Goal: Transaction & Acquisition: Purchase product/service

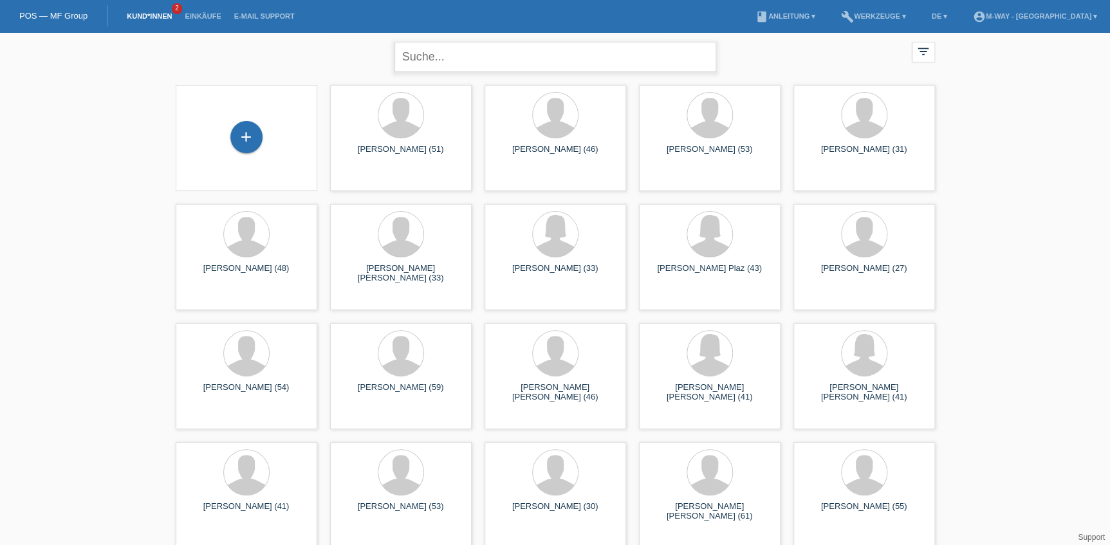
click at [458, 66] on input "text" at bounding box center [555, 57] width 322 height 30
type input "kul hatice"
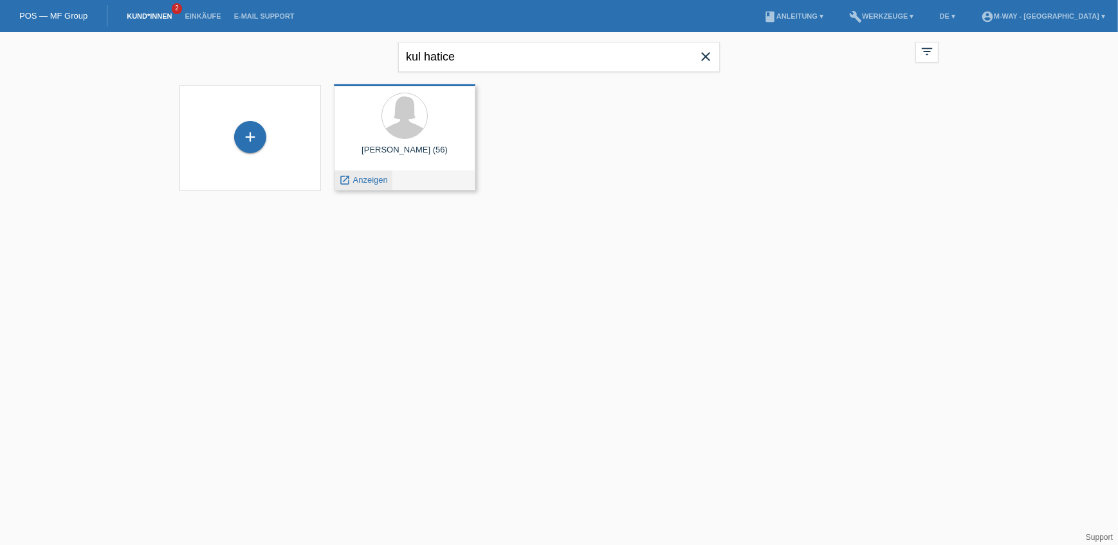
click at [386, 182] on span "Anzeigen" at bounding box center [370, 180] width 35 height 10
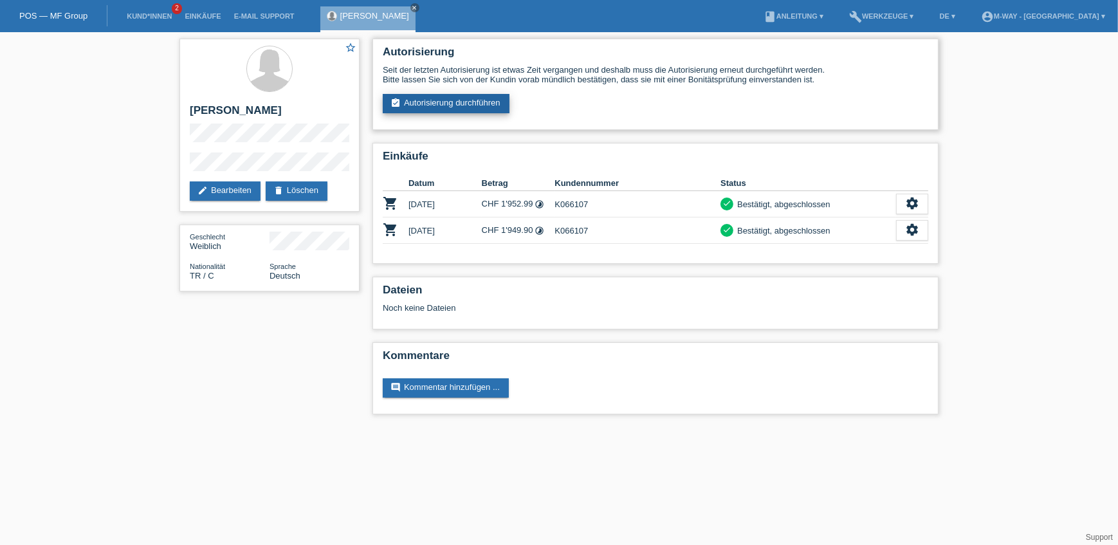
click at [467, 95] on link "assignment_turned_in Autorisierung durchführen" at bounding box center [446, 103] width 127 height 19
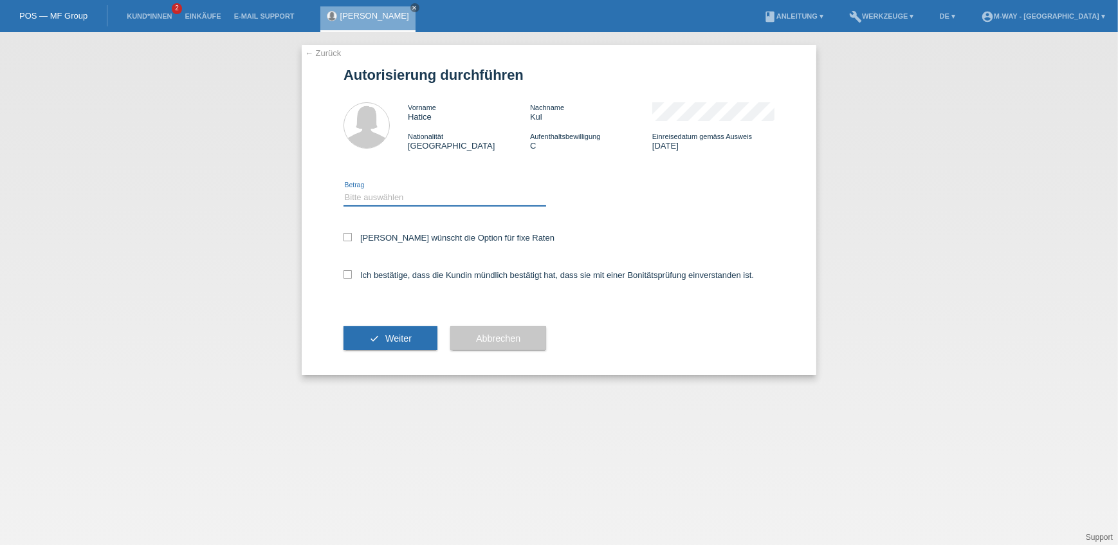
click at [374, 202] on select "Bitte auswählen CHF 1.00 - CHF 499.00 CHF 500.00 - CHF 1'999.00 CHF 2'000.00 - …" at bounding box center [445, 197] width 203 height 15
select select "2"
click at [344, 190] on select "Bitte auswählen CHF 1.00 - CHF 499.00 CHF 500.00 - CHF 1'999.00 CHF 2'000.00 - …" at bounding box center [445, 197] width 203 height 15
click at [347, 237] on icon at bounding box center [348, 237] width 8 height 8
click at [347, 237] on input "Kundin wünscht die Option für fixe Raten" at bounding box center [348, 237] width 8 height 8
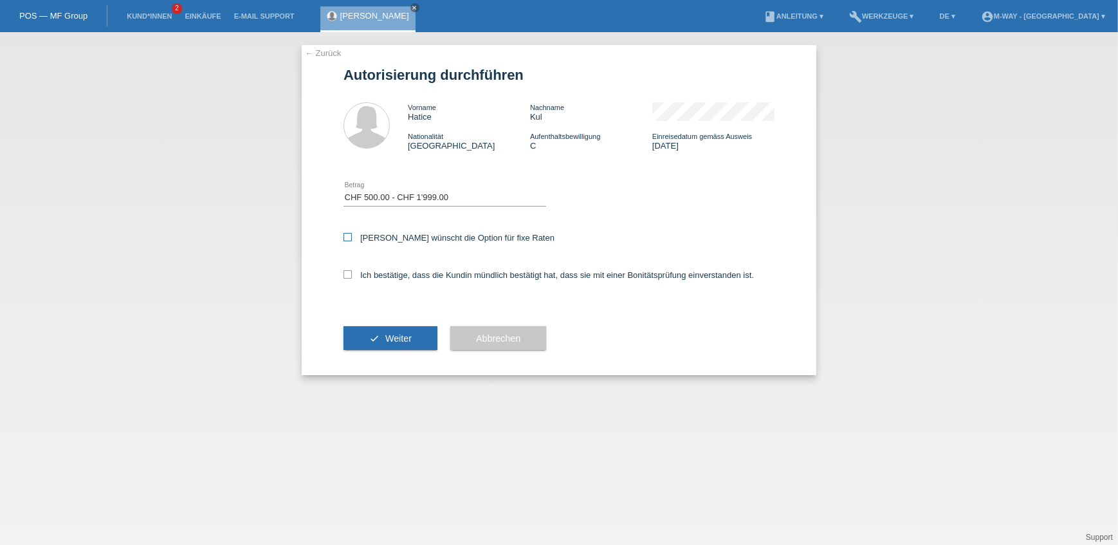
checkbox input "true"
click at [349, 275] on icon at bounding box center [348, 274] width 8 height 8
click at [349, 275] on input "Ich bestätige, dass die Kundin mündlich bestätigt hat, dass sie mit einer Bonit…" at bounding box center [348, 274] width 8 height 8
checkbox input "true"
click at [393, 337] on span "Weiter" at bounding box center [398, 338] width 26 height 10
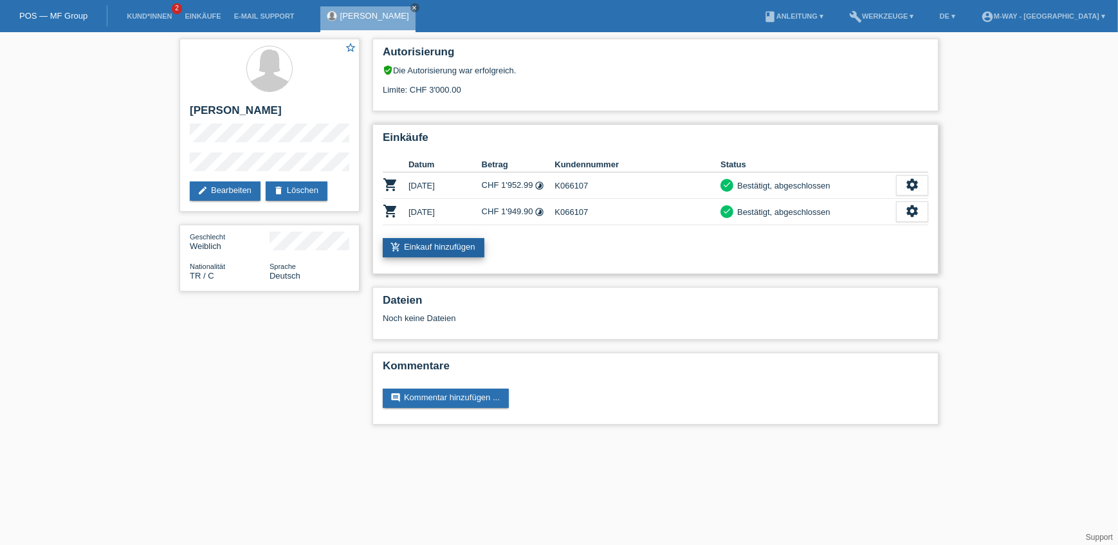
click at [440, 251] on link "add_shopping_cart Einkauf hinzufügen" at bounding box center [434, 247] width 102 height 19
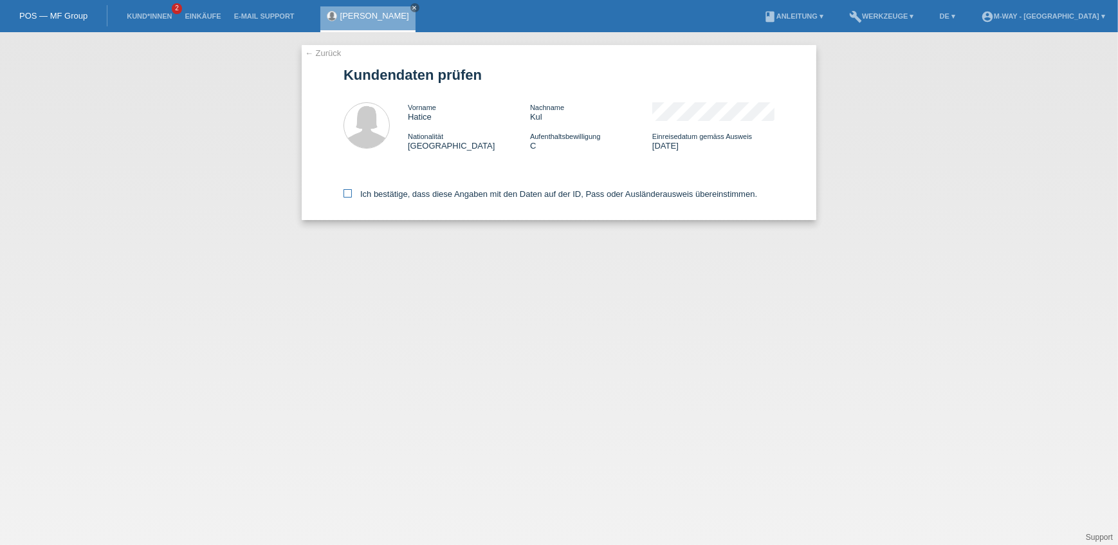
click at [345, 195] on icon at bounding box center [348, 193] width 8 height 8
click at [345, 195] on input "Ich bestätige, dass diese Angaben mit den Daten auf der ID, Pass oder Ausländer…" at bounding box center [348, 193] width 8 height 8
checkbox input "true"
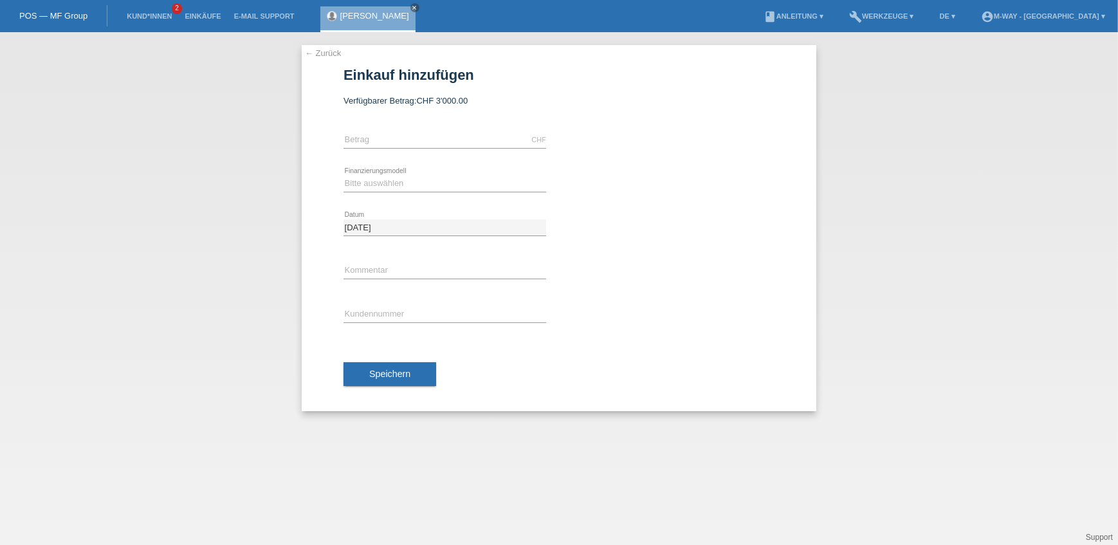
click at [399, 131] on div "CHF error Betrag" at bounding box center [445, 140] width 203 height 44
click at [399, 138] on input "text" at bounding box center [445, 140] width 203 height 16
type input "1439.90"
click at [402, 178] on select "Bitte auswählen Fixe Raten Kauf auf Rechnung mit Teilzahlungsoption" at bounding box center [445, 183] width 203 height 15
select select "77"
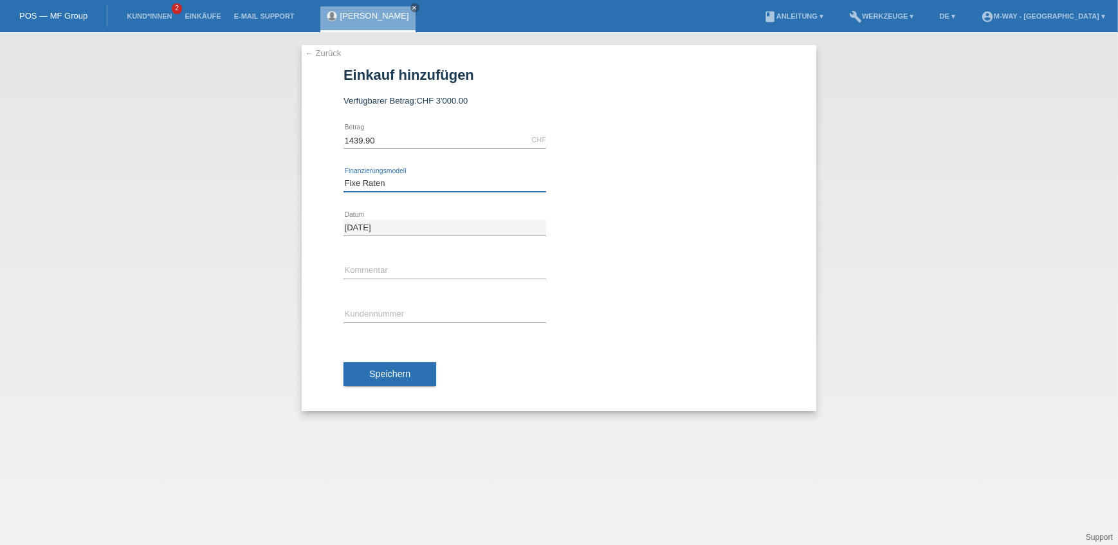
click at [344, 176] on select "Bitte auswählen Fixe Raten Kauf auf Rechnung mit Teilzahlungsoption" at bounding box center [445, 183] width 203 height 15
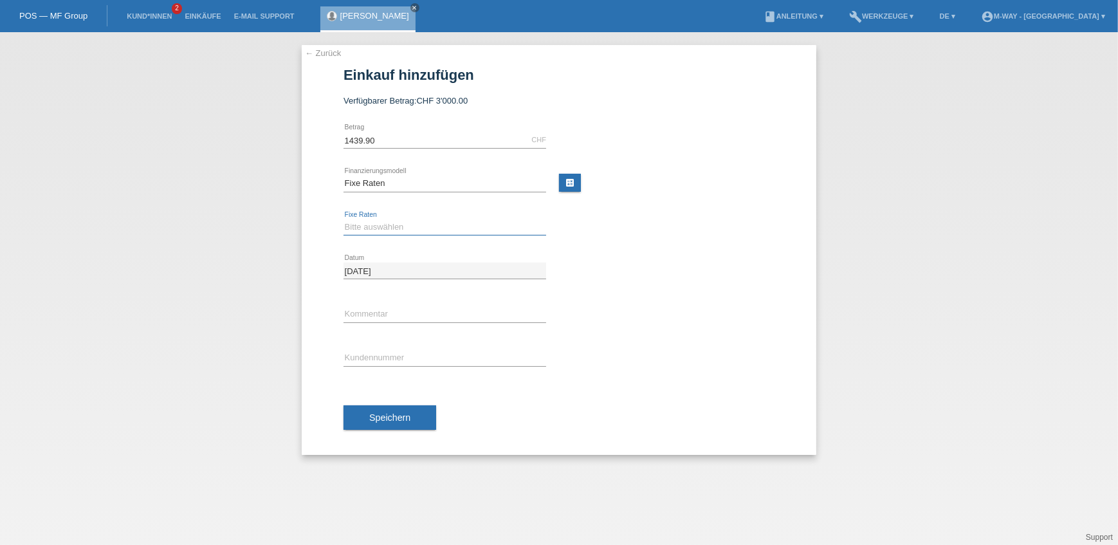
click at [386, 229] on select "Bitte auswählen 4 Raten 5 Raten 6 Raten 7 Raten 8 Raten 9 Raten 10 Raten 11 Rat…" at bounding box center [445, 226] width 203 height 15
click at [714, 293] on div at bounding box center [673, 298] width 203 height 10
click at [386, 315] on input "text" at bounding box center [445, 314] width 203 height 16
type input "Beleg Nr. 66701/6"
click at [414, 355] on input "text" at bounding box center [445, 358] width 203 height 16
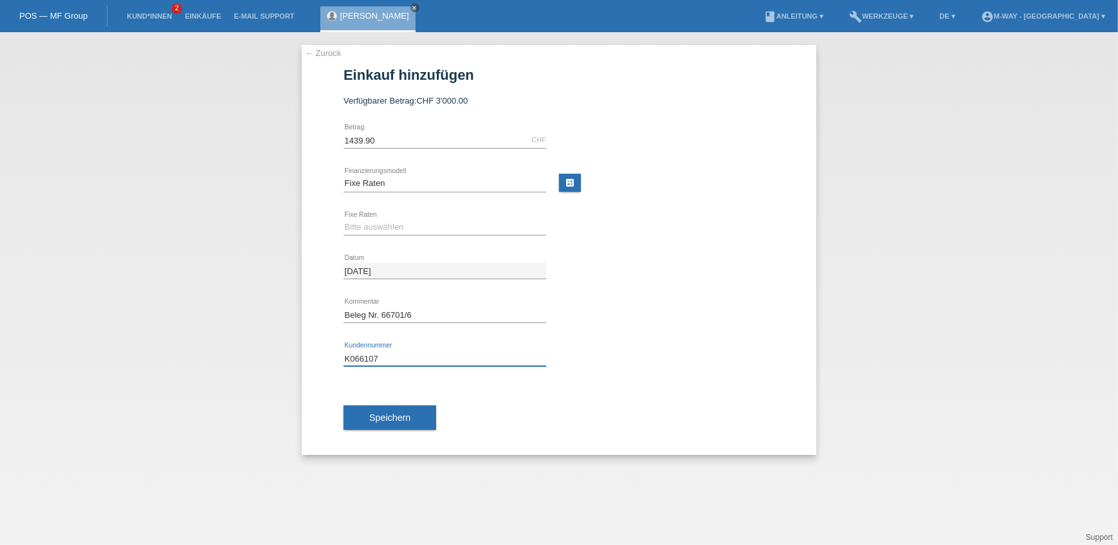
type input "K066107"
click at [427, 225] on select "Bitte auswählen 4 Raten 5 Raten 6 Raten 7 Raten 8 Raten 9 Raten 10 Raten 11 Rat…" at bounding box center [445, 226] width 203 height 15
select select "172"
click at [344, 219] on select "Bitte auswählen 4 Raten 5 Raten 6 Raten 7 Raten 8 Raten 9 Raten 10 Raten 11 Rat…" at bounding box center [445, 226] width 203 height 15
click at [410, 411] on button "Speichern" at bounding box center [390, 417] width 93 height 24
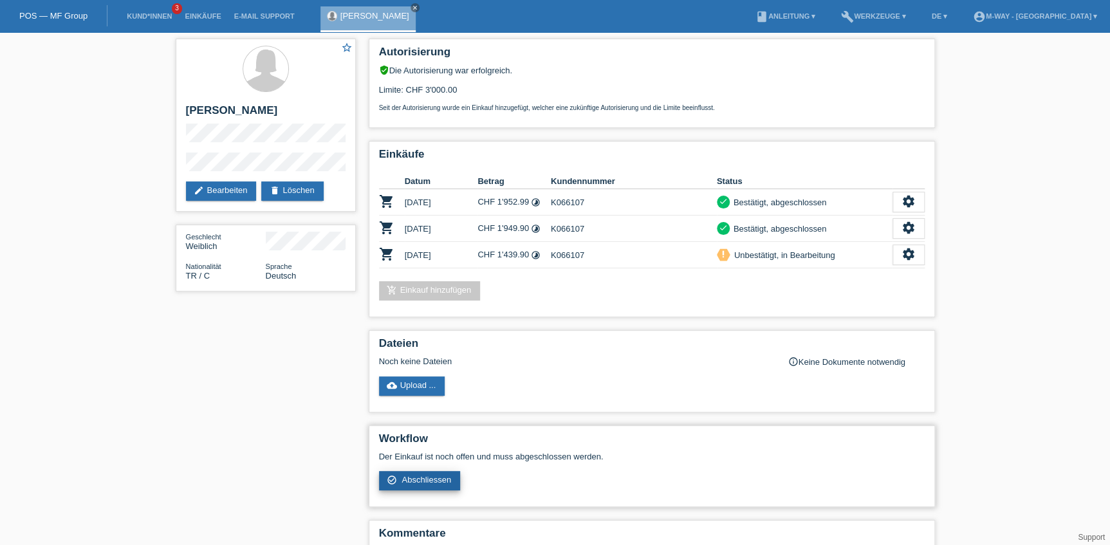
click at [435, 477] on span "Abschliessen" at bounding box center [427, 480] width 50 height 10
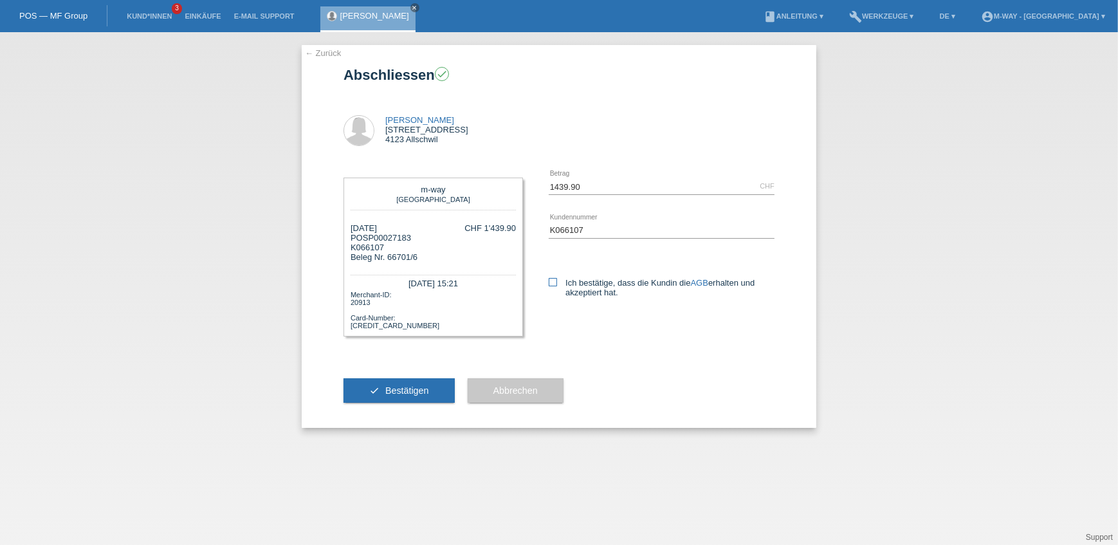
click at [551, 282] on icon at bounding box center [553, 282] width 8 height 8
click at [551, 282] on input "Ich bestätige, dass die Kundin die AGB erhalten und akzeptiert hat." at bounding box center [553, 282] width 8 height 8
checkbox input "true"
click at [407, 390] on span "Bestätigen" at bounding box center [407, 390] width 44 height 10
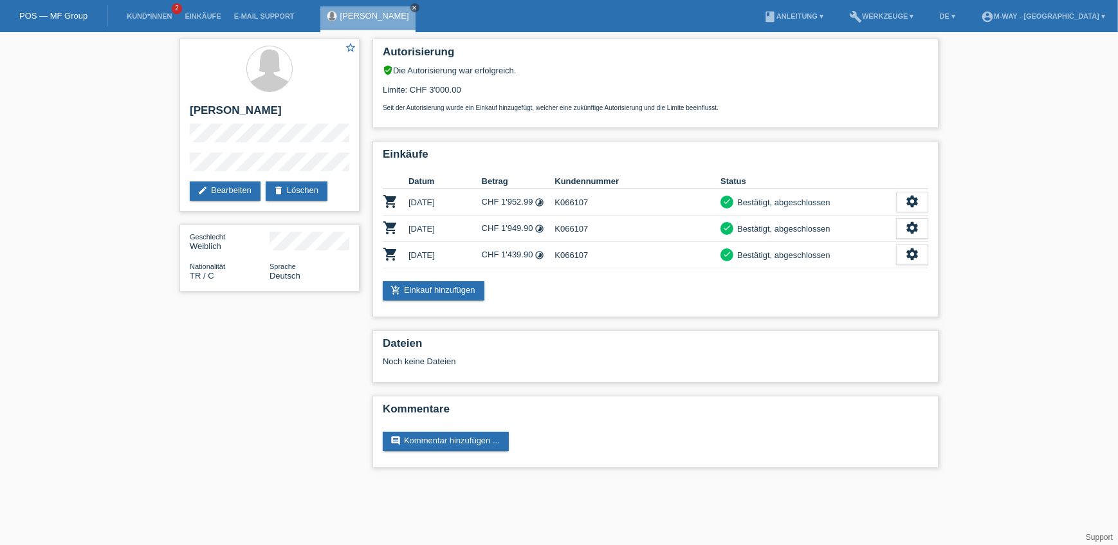
click at [412, 6] on icon "close" at bounding box center [415, 8] width 6 height 6
